Goal: Find specific page/section: Find specific page/section

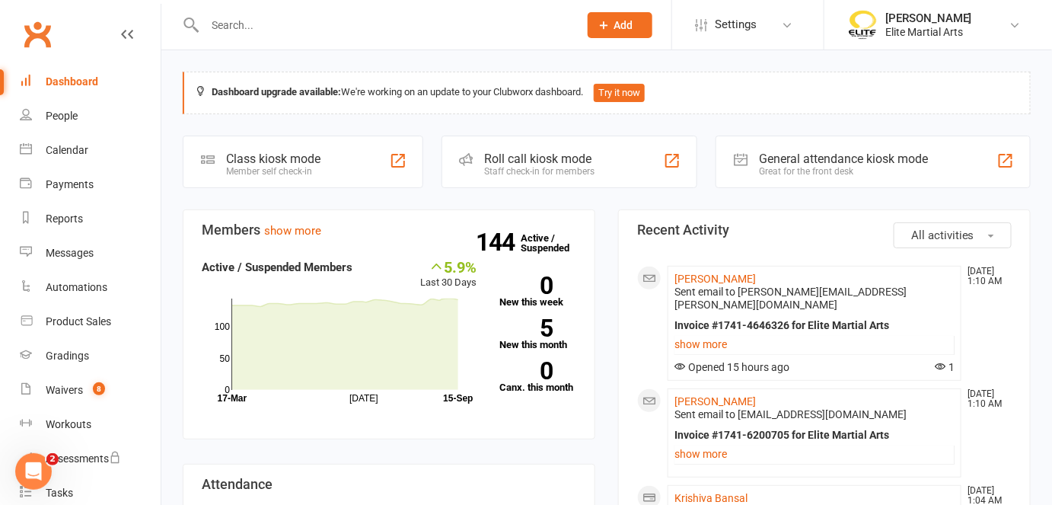
click at [240, 18] on input "text" at bounding box center [384, 24] width 368 height 21
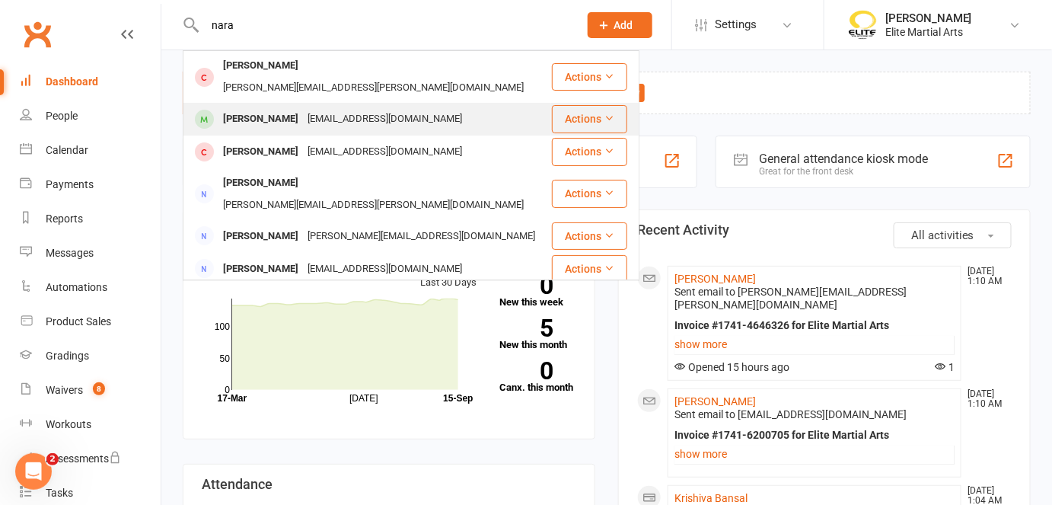
type input "nara"
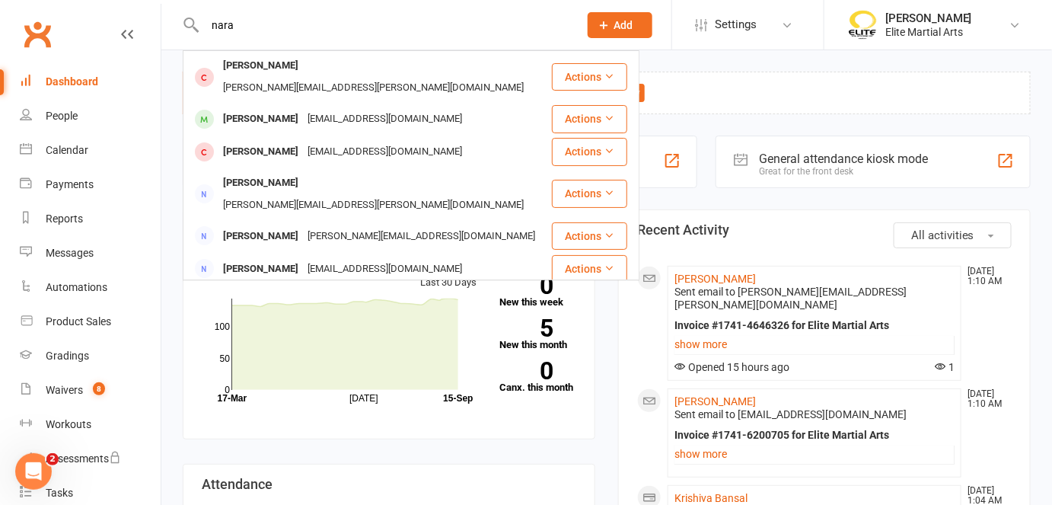
click at [287, 108] on div "[PERSON_NAME]" at bounding box center [260, 119] width 84 height 22
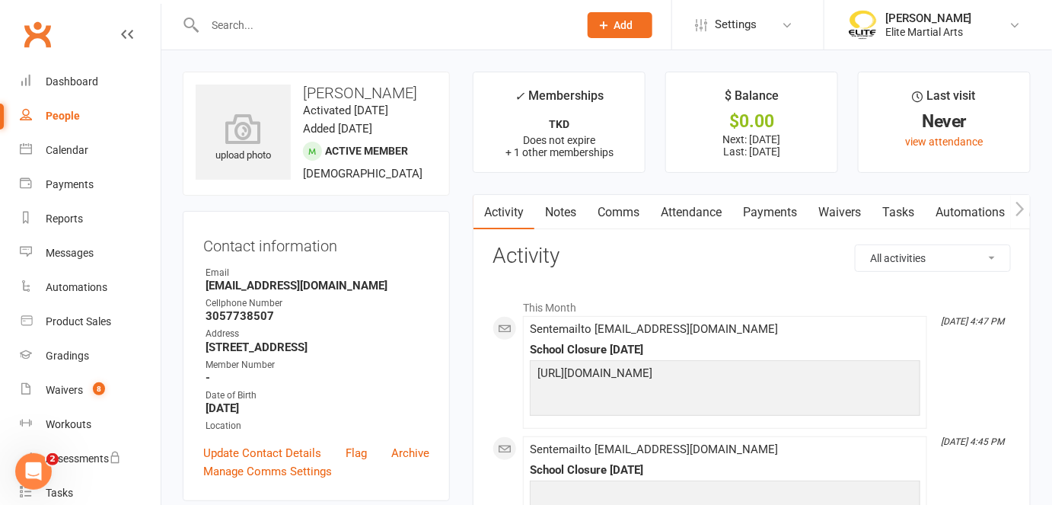
click at [375, 142] on div "upload photo [PERSON_NAME] Activated [DATE] Added [DATE] Active member [DEMOGRA…" at bounding box center [316, 134] width 267 height 124
click at [420, 148] on div "upload photo [PERSON_NAME] Activated [DATE] Added [DATE] Active member [DEMOGRA…" at bounding box center [316, 134] width 267 height 124
drag, startPoint x: 420, startPoint y: 148, endPoint x: 411, endPoint y: 173, distance: 26.0
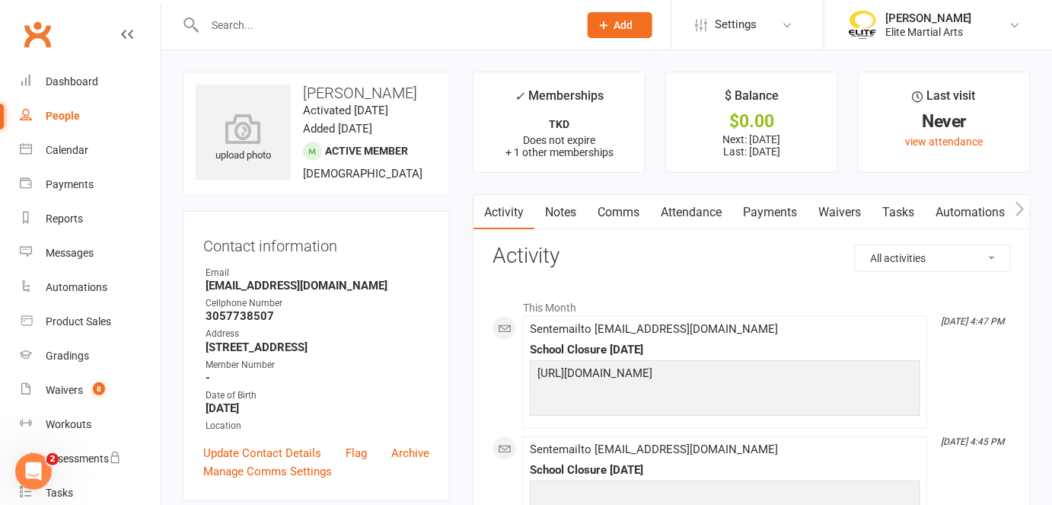
click at [411, 173] on div "upload photo [PERSON_NAME] Activated [DATE] Added [DATE] Active member [DEMOGRA…" at bounding box center [316, 134] width 267 height 124
